Goal: Book appointment/travel/reservation

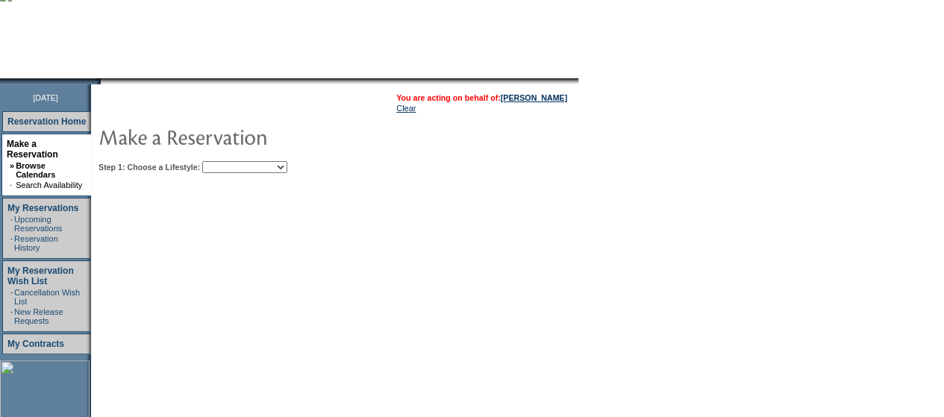
scroll to position [113, 0]
click at [287, 167] on select "Beach Leisure Metropolitan Mountain OIAL for Adventure OIAL for Couples OIAL fo…" at bounding box center [244, 166] width 85 height 12
select select "Metropolitan"
click at [228, 160] on select "Beach Leisure Metropolitan Mountain OIAL for Adventure OIAL for Couples OIAL fo…" at bounding box center [244, 166] width 85 height 12
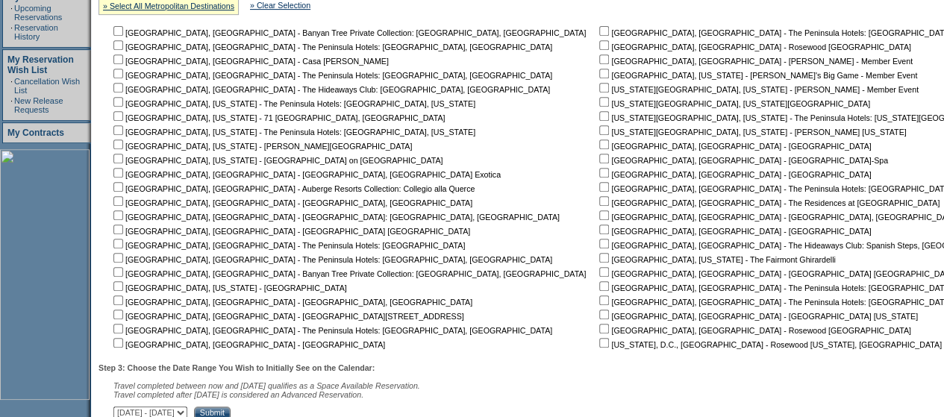
scroll to position [324, 0]
click at [599, 146] on input "checkbox" at bounding box center [604, 144] width 10 height 10
checkbox input "true"
click at [599, 160] on input "checkbox" at bounding box center [604, 158] width 10 height 10
checkbox input "true"
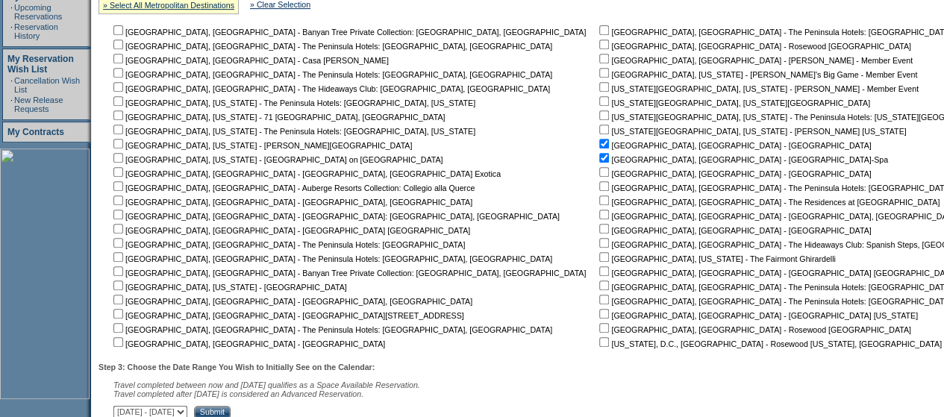
click at [599, 175] on input "checkbox" at bounding box center [604, 172] width 10 height 10
checkbox input "true"
click at [599, 202] on input "checkbox" at bounding box center [604, 200] width 10 height 10
checkbox input "true"
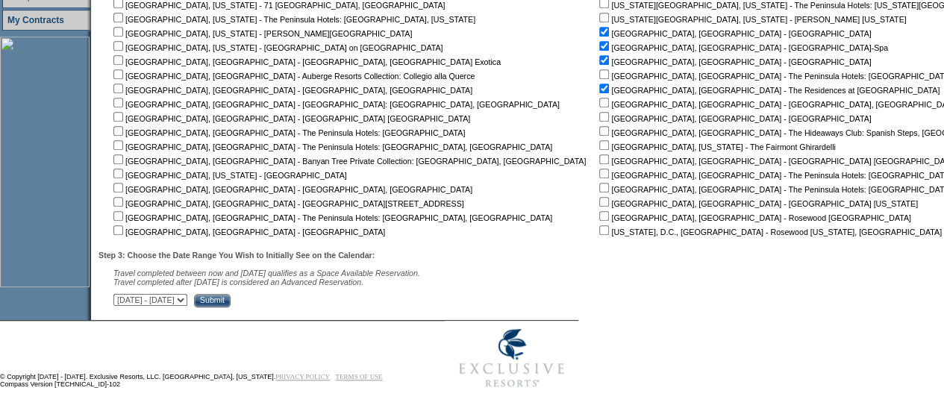
scroll to position [436, 0]
click at [187, 299] on select "October 2, 2025 - November 16, 2025 November 17, 2025 - December 31, 2025 Janua…" at bounding box center [150, 300] width 74 height 12
select select "11/17/2025|12/31/2025"
click at [121, 296] on select "October 2, 2025 - November 16, 2025 November 17, 2025 - December 31, 2025 Janua…" at bounding box center [150, 300] width 74 height 12
click at [231, 306] on input "Submit" at bounding box center [212, 300] width 37 height 13
